Goal: Information Seeking & Learning: Compare options

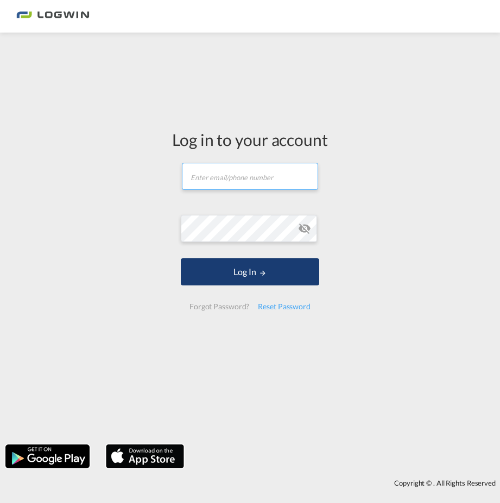
type input "[EMAIL_ADDRESS][DOMAIN_NAME]"
click at [232, 274] on button "Log In" at bounding box center [250, 272] width 138 height 27
